Goal: Obtain resource: Obtain resource

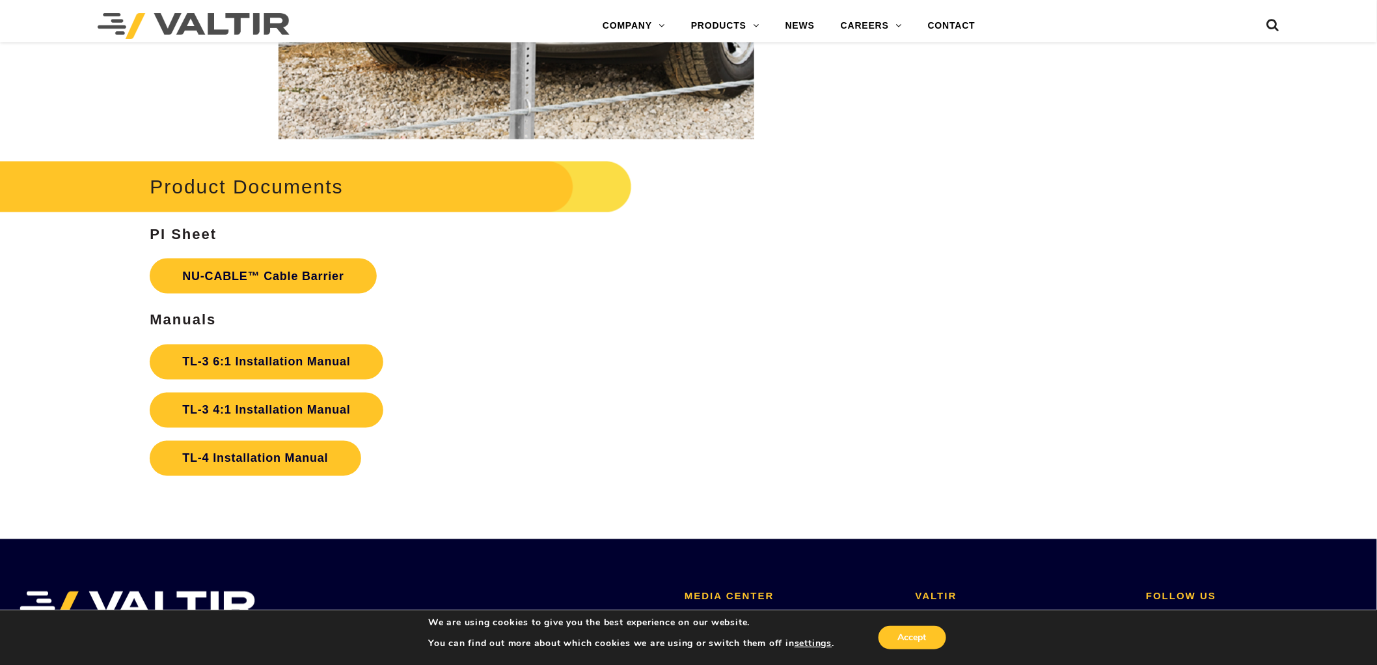
scroll to position [2748, 0]
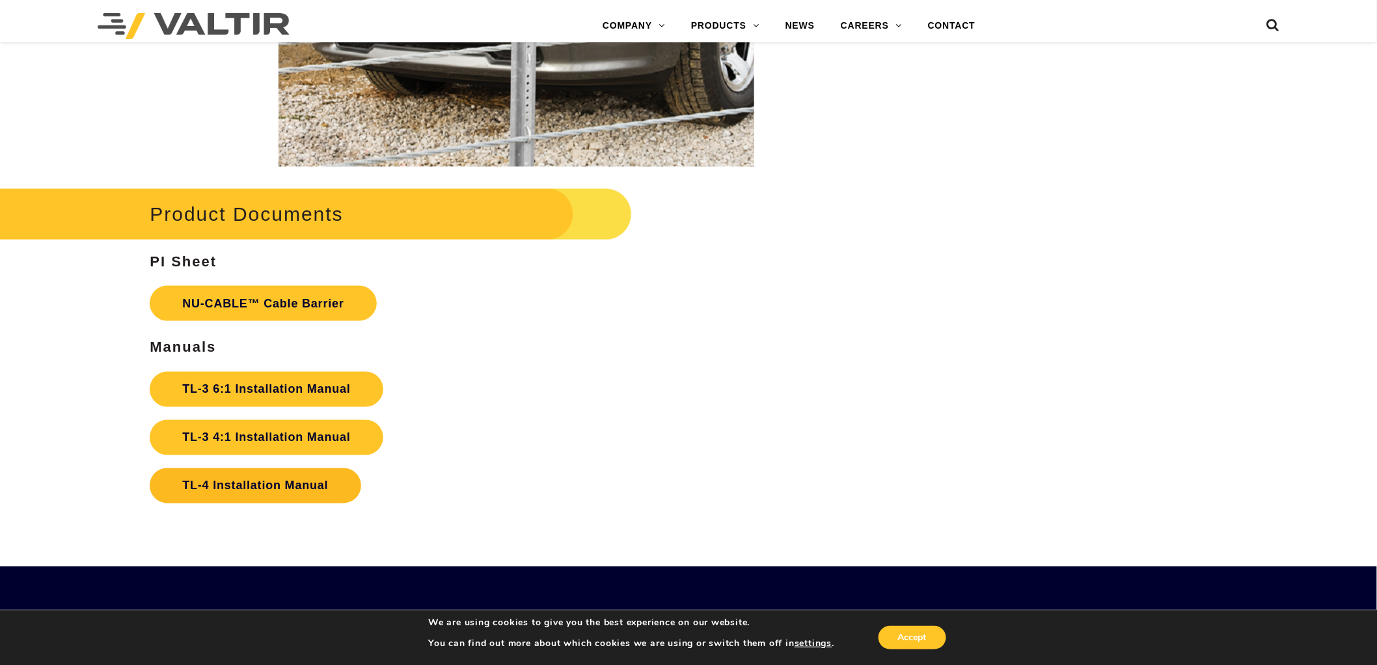
click at [288, 492] on link "TL-4 Installation Manual" at bounding box center [255, 485] width 211 height 35
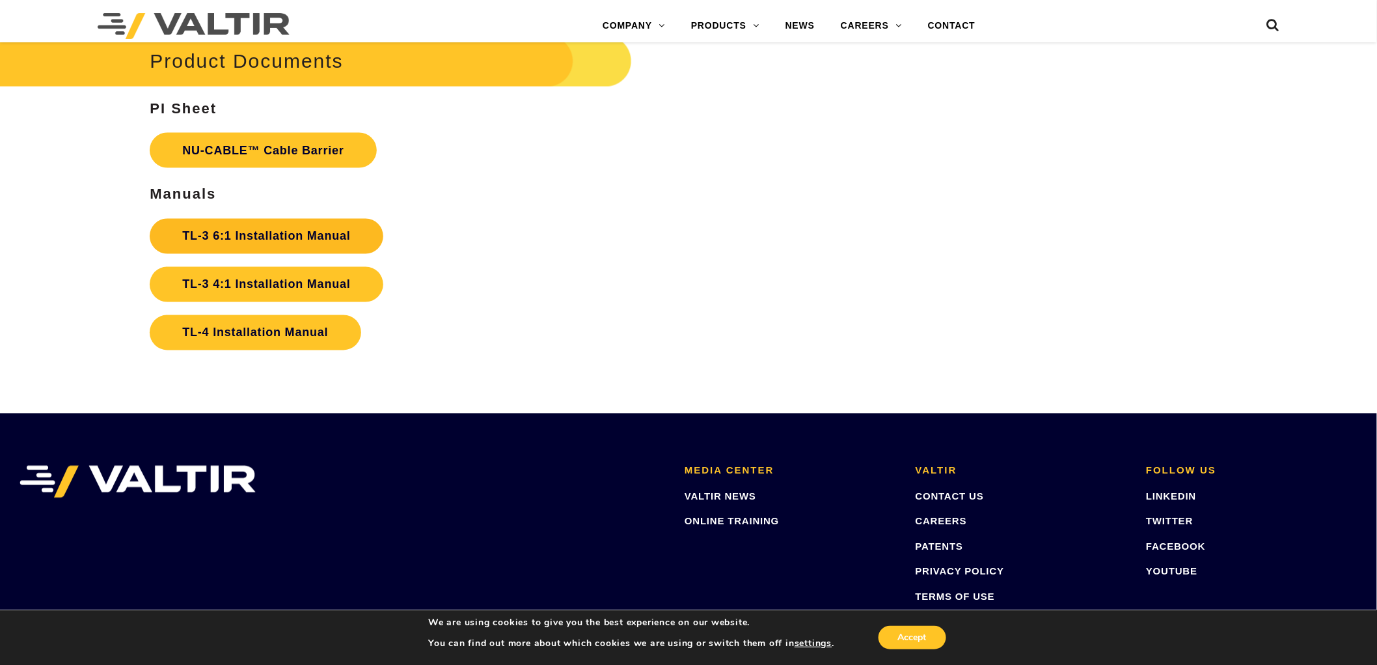
scroll to position [2894, 0]
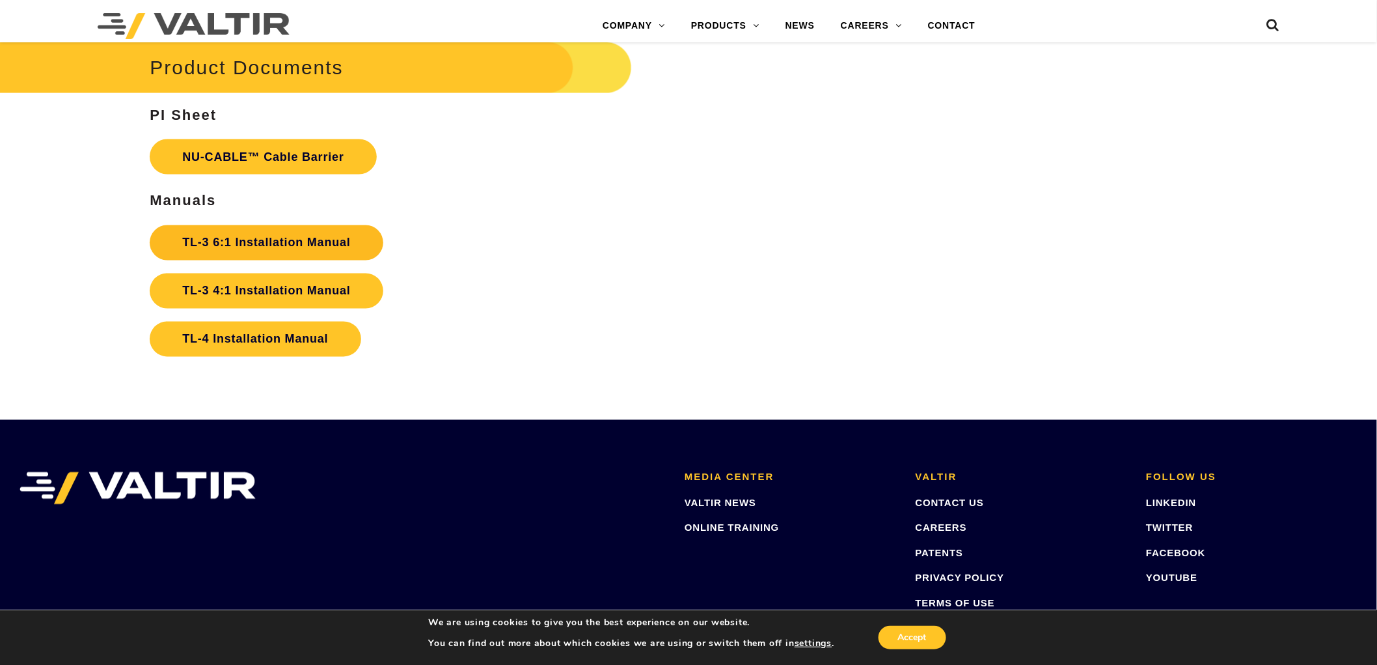
click at [299, 247] on strong "TL-3 6:1 Installation Manual" at bounding box center [266, 242] width 168 height 13
click at [316, 283] on link "TL-3 4:1 Installation Manual" at bounding box center [266, 290] width 233 height 35
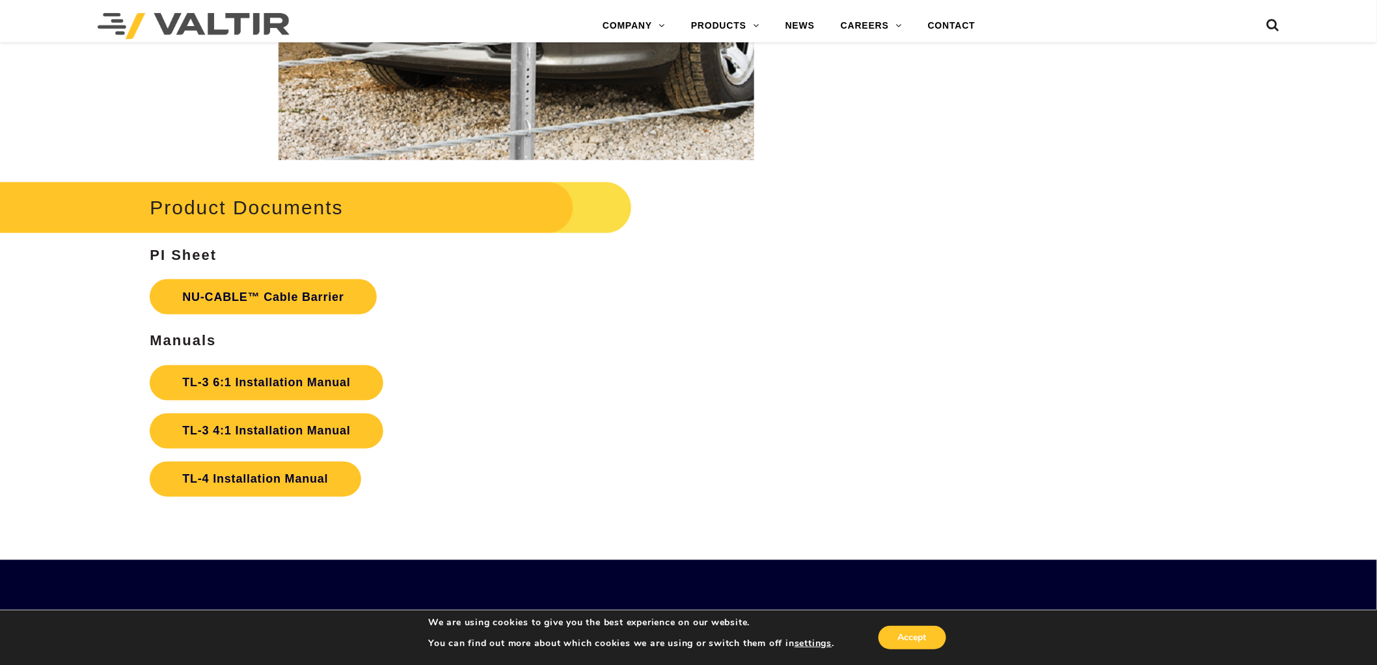
scroll to position [2750, 0]
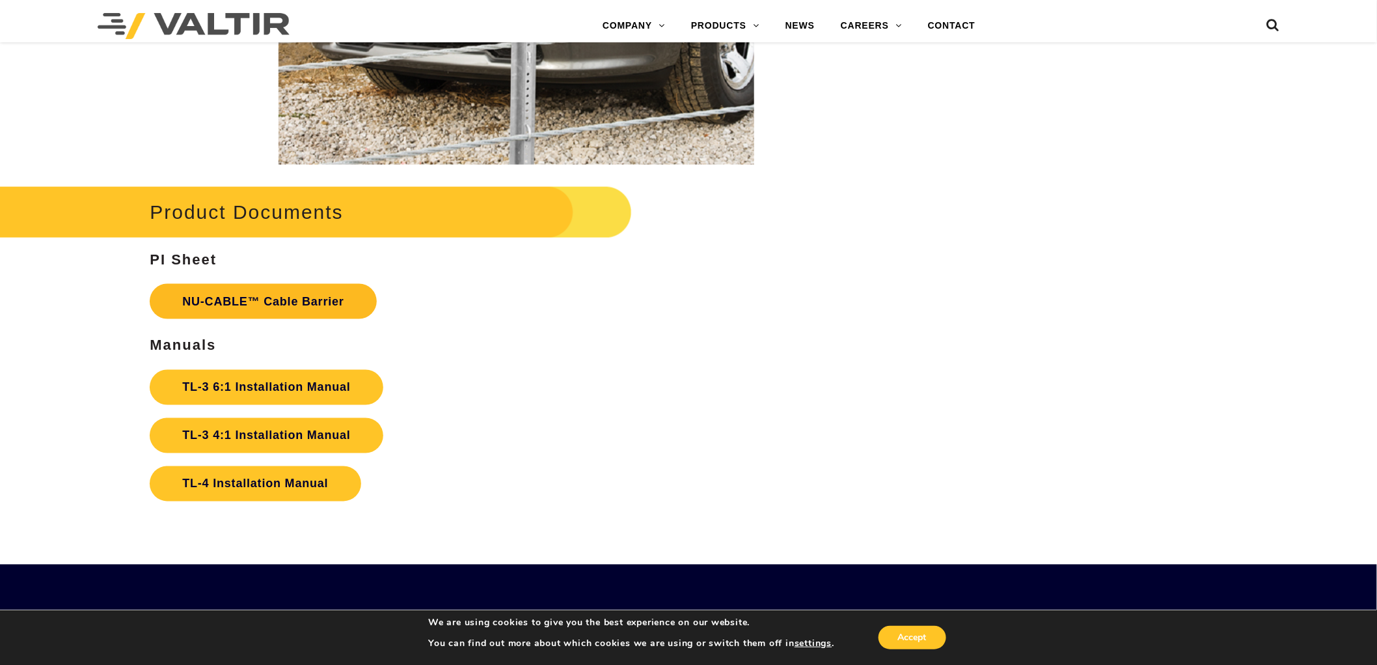
click at [249, 295] on link "NU-CABLE™ Cable Barrier" at bounding box center [263, 301] width 226 height 35
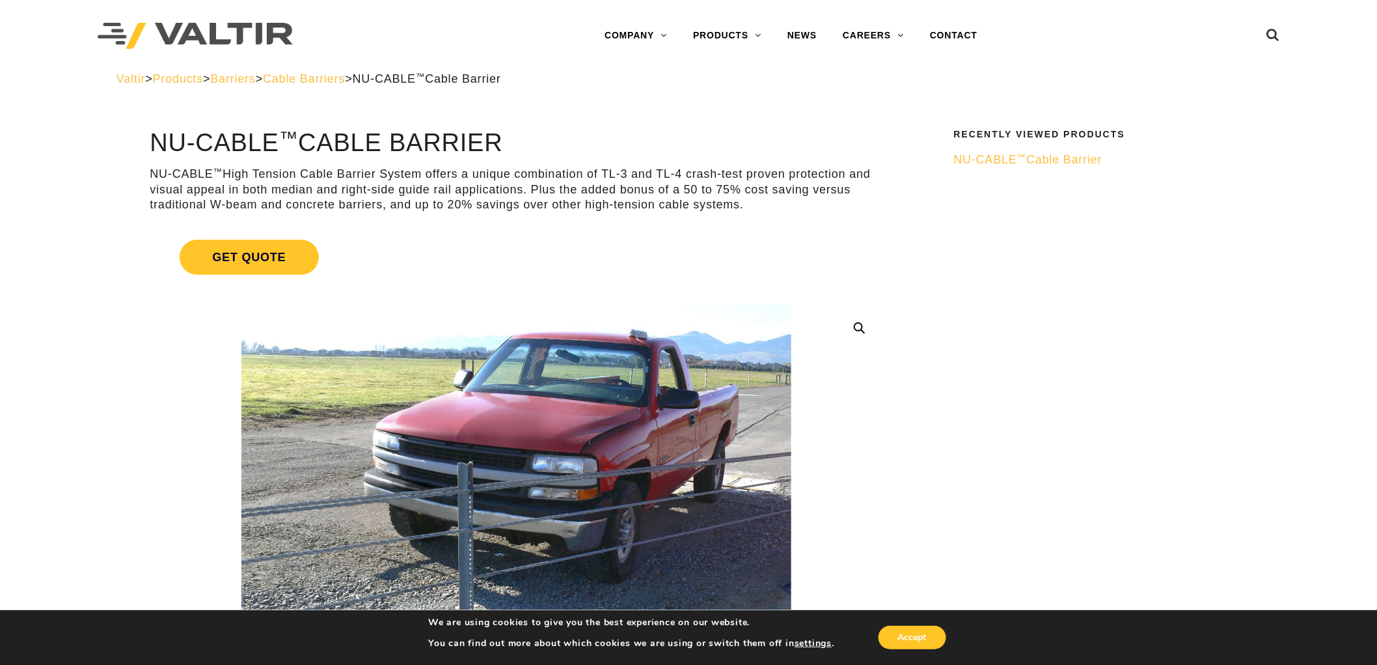
click at [325, 78] on span "Cable Barriers" at bounding box center [304, 78] width 82 height 13
